Goal: Information Seeking & Learning: Learn about a topic

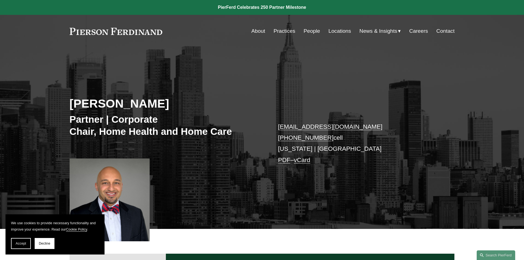
drag, startPoint x: 80, startPoint y: 110, endPoint x: 76, endPoint y: 110, distance: 3.9
click at [80, 110] on h2 "Sami Asaad" at bounding box center [166, 103] width 192 height 14
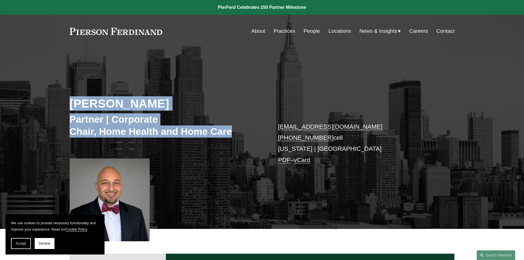
drag, startPoint x: 72, startPoint y: 104, endPoint x: 233, endPoint y: 130, distance: 163.6
click at [233, 130] on div "Sami Asaad Partner | Corporate Chair, Home Health and Home Care sami.asaad@pier…" at bounding box center [262, 145] width 524 height 165
copy div "Sami Asaad Partner | Corporate Chair, Home Health and Home Care"
click at [70, 31] on link at bounding box center [116, 31] width 93 height 7
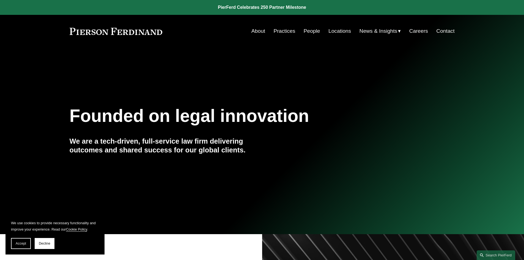
click at [258, 31] on link "About" at bounding box center [258, 31] width 14 height 10
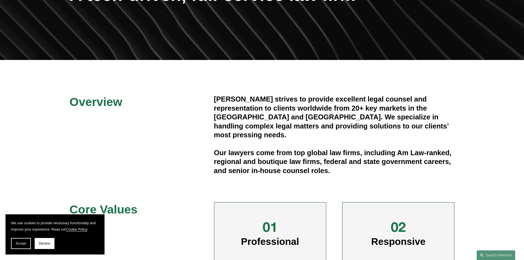
scroll to position [137, 0]
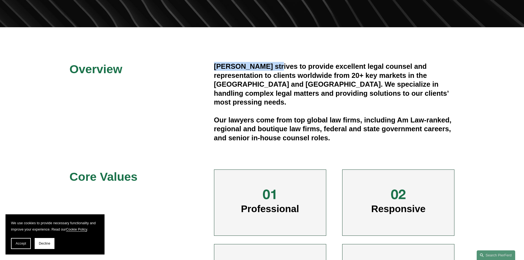
drag, startPoint x: 214, startPoint y: 65, endPoint x: 275, endPoint y: 65, distance: 61.3
click at [275, 65] on h4 "Pierson Ferdinand strives to provide excellent legal counsel and representation…" at bounding box center [334, 84] width 240 height 45
copy h4 "Pierson Ferdinand"
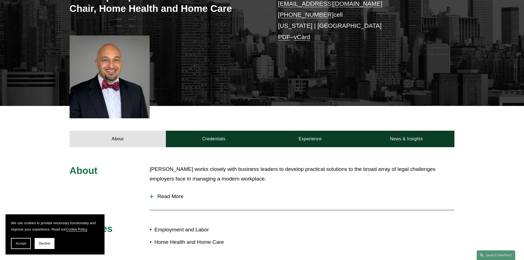
scroll to position [192, 0]
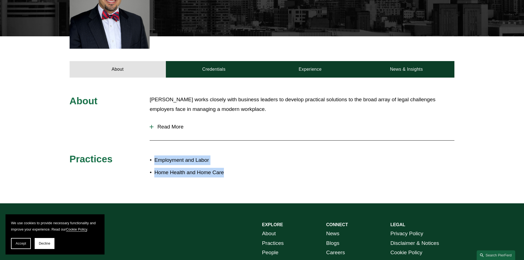
drag, startPoint x: 224, startPoint y: 173, endPoint x: 154, endPoint y: 161, distance: 71.1
click at [154, 161] on ul "Employment and Labor Home Health and Home Care" at bounding box center [206, 166] width 112 height 22
copy ul "Employment and Labor Home Health and Home Care"
